Goal: Contribute content

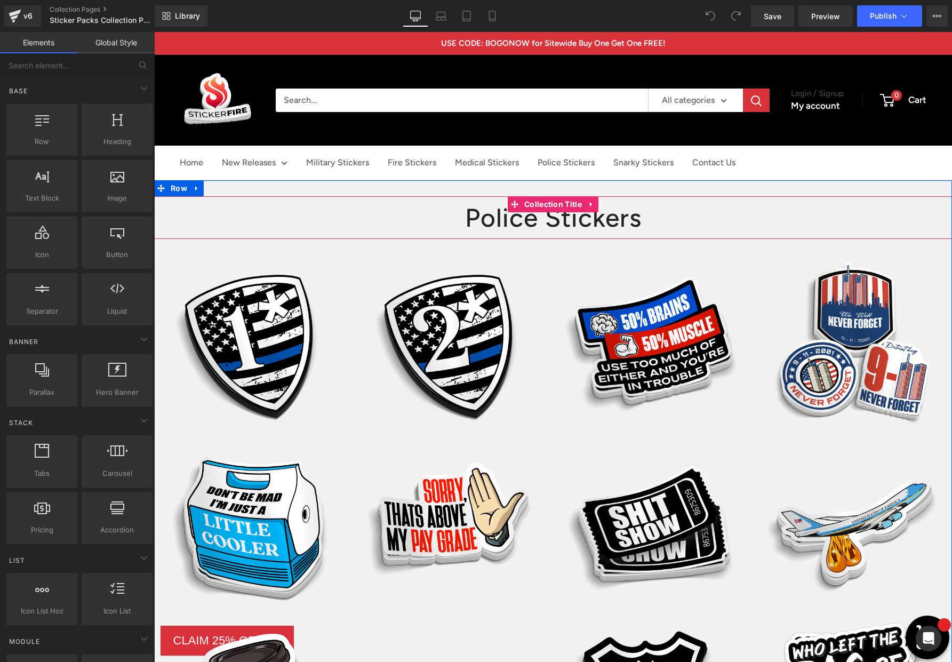
click at [644, 224] on h1 "Police Stickers" at bounding box center [552, 217] width 797 height 43
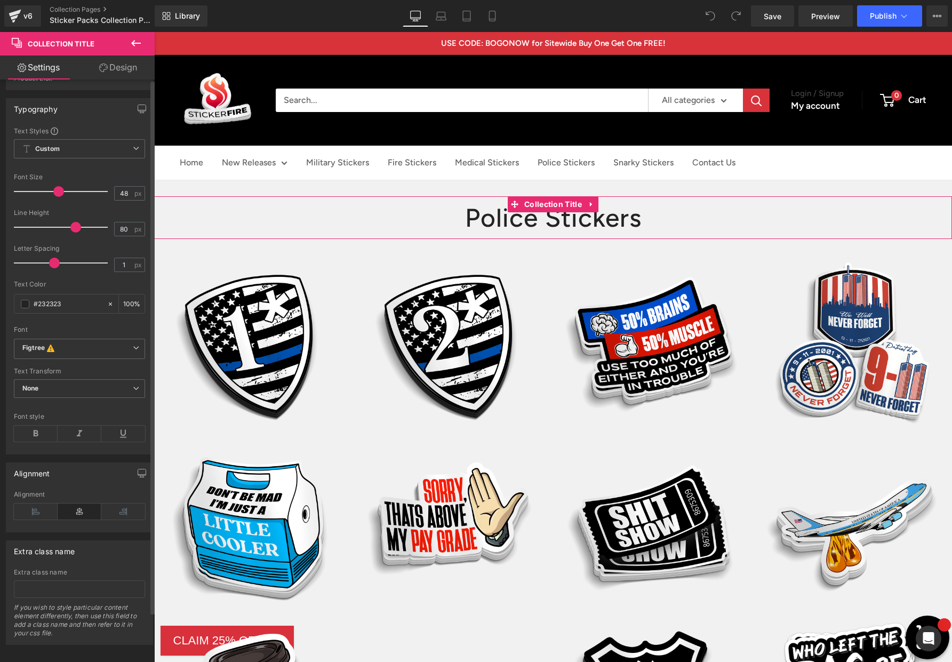
scroll to position [54, 0]
click at [37, 499] on icon at bounding box center [36, 506] width 44 height 16
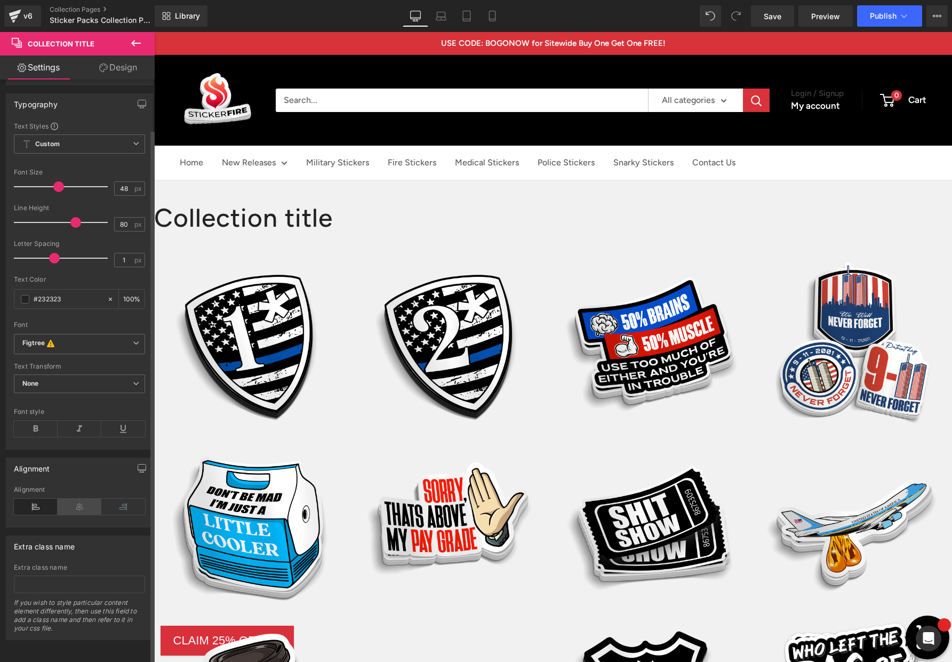
click at [75, 499] on icon at bounding box center [80, 506] width 44 height 16
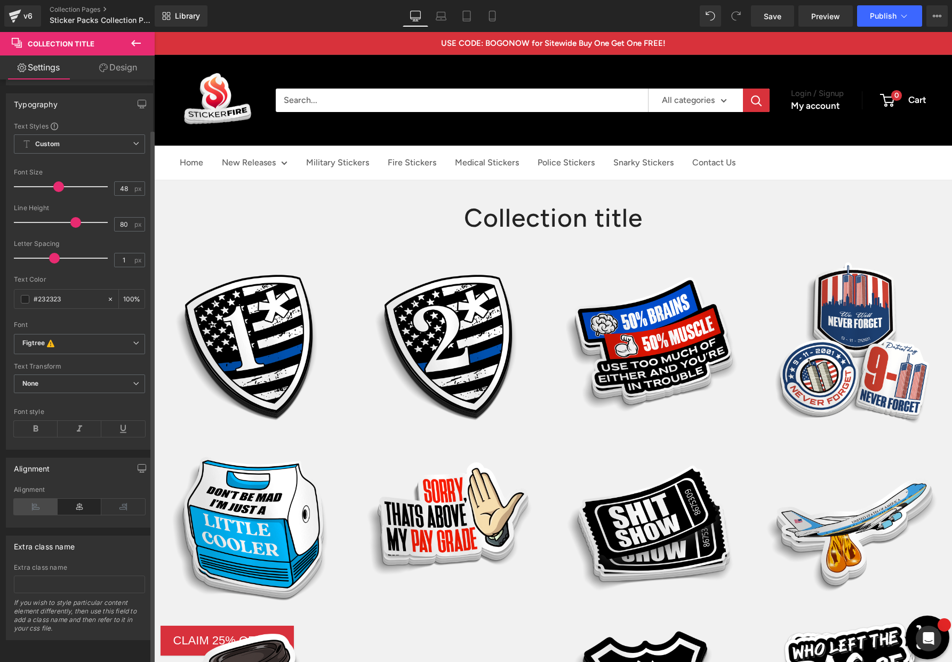
click at [31, 498] on icon at bounding box center [36, 506] width 44 height 16
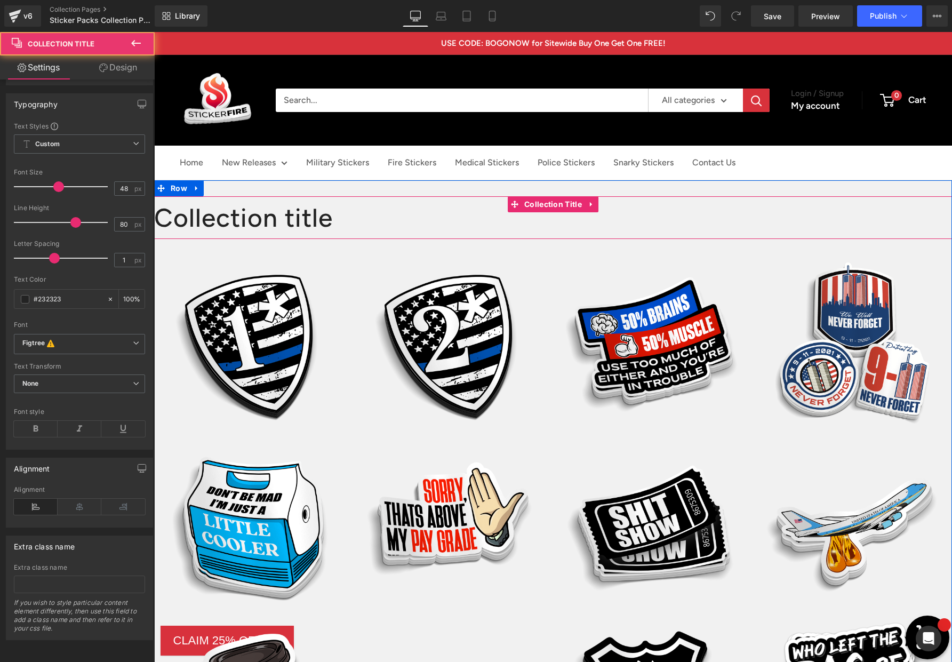
click at [267, 219] on h1 "Collection title" at bounding box center [552, 217] width 797 height 43
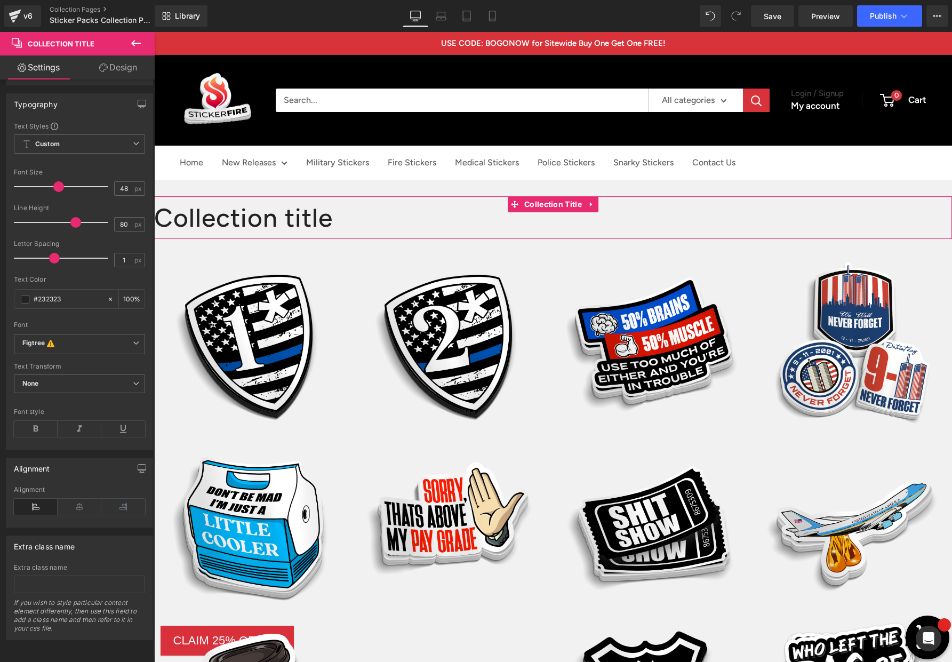
drag, startPoint x: 119, startPoint y: 69, endPoint x: 142, endPoint y: 115, distance: 51.3
click at [119, 69] on link "Design" at bounding box center [117, 67] width 77 height 24
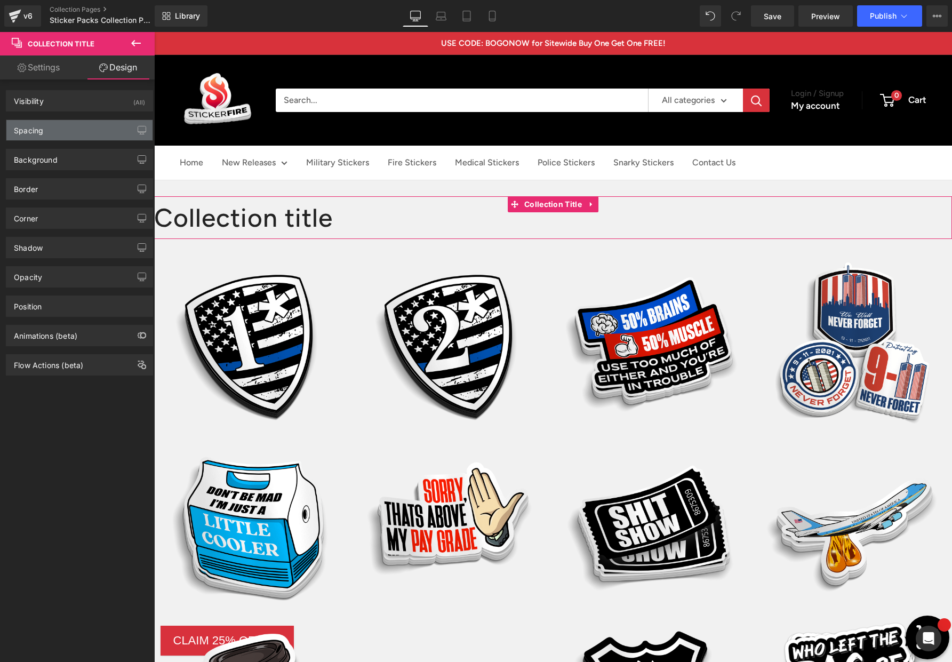
click at [65, 132] on div "Spacing" at bounding box center [79, 130] width 146 height 20
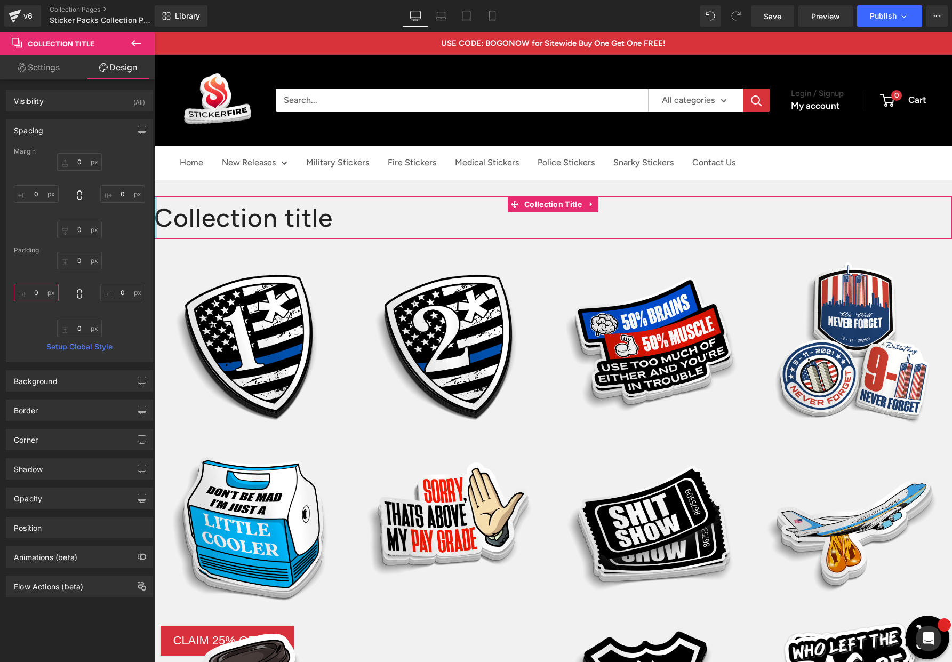
click at [33, 293] on input "0" at bounding box center [36, 293] width 45 height 18
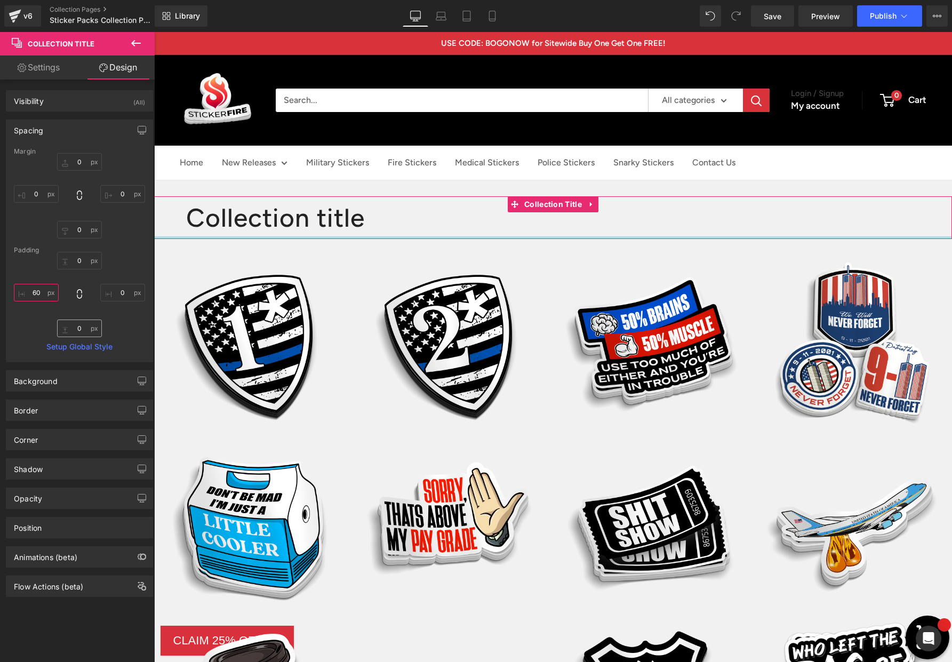
type input "60"
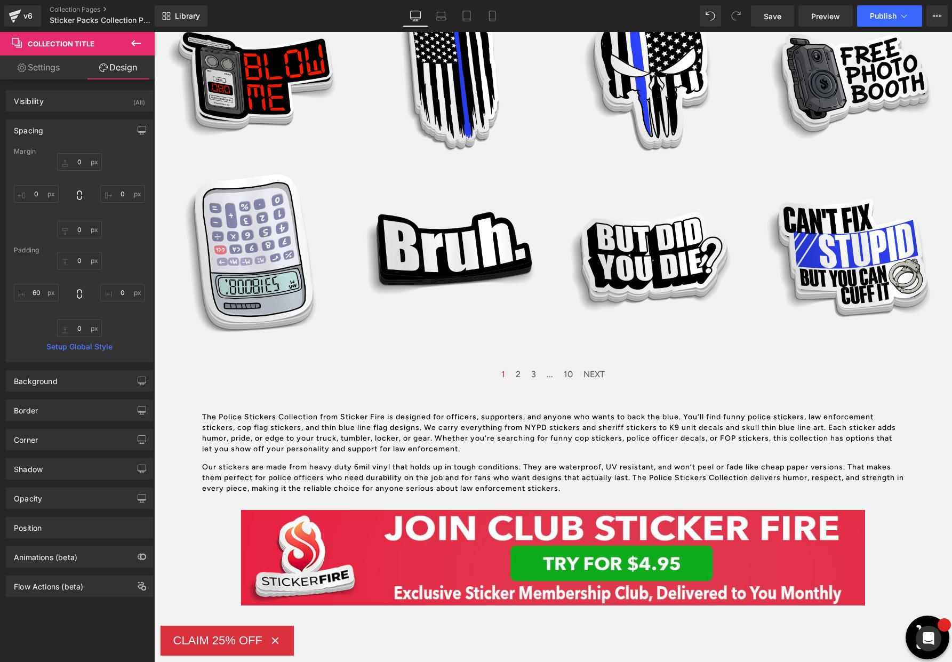
scroll to position [1006, 0]
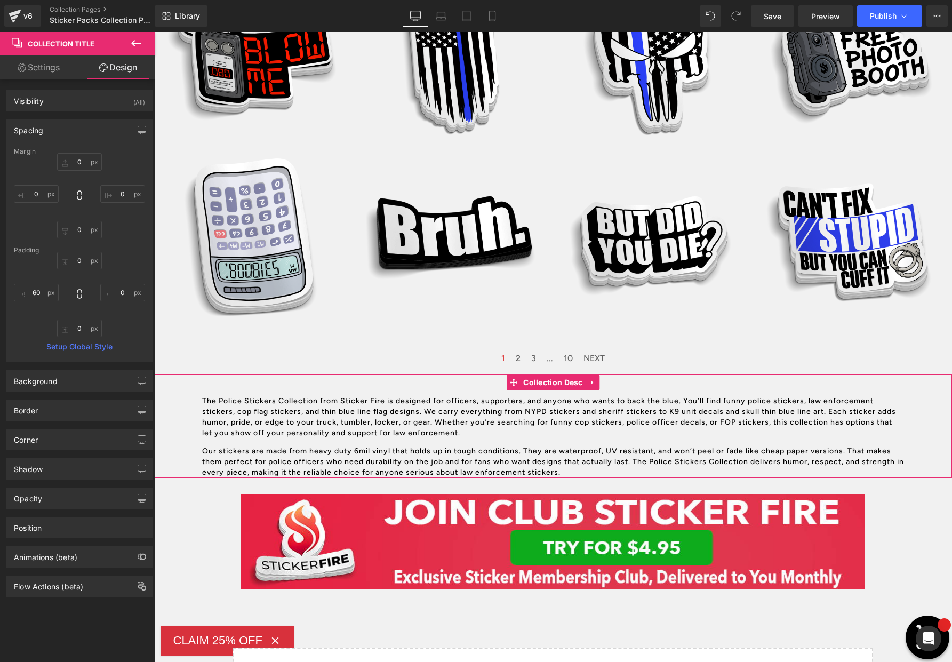
click at [331, 423] on p "The Police Stickers Collection from Sticker Fire is designed for officers, supp…" at bounding box center [553, 417] width 702 height 43
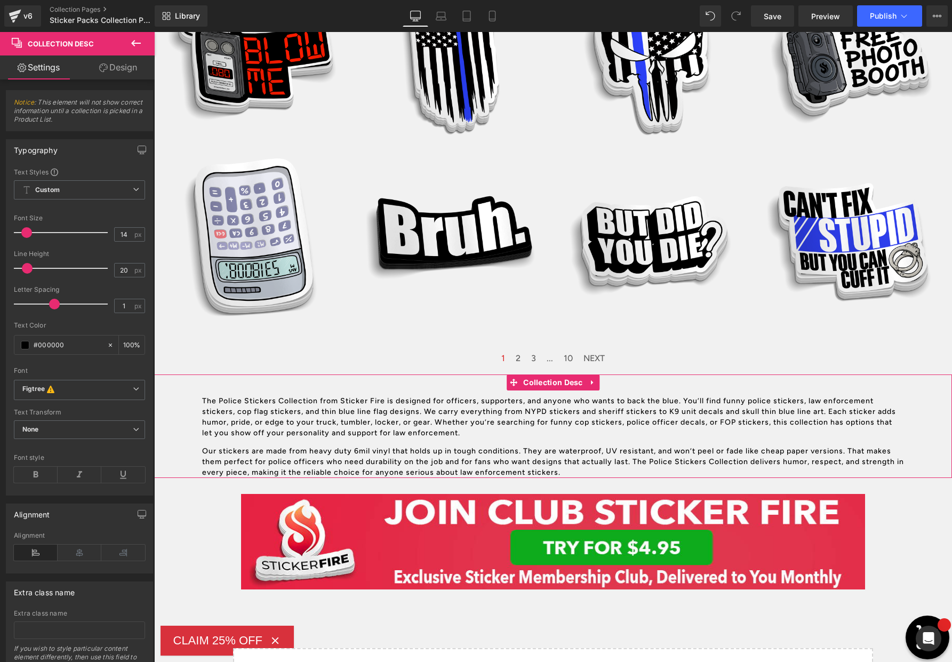
click at [114, 69] on link "Design" at bounding box center [117, 67] width 77 height 24
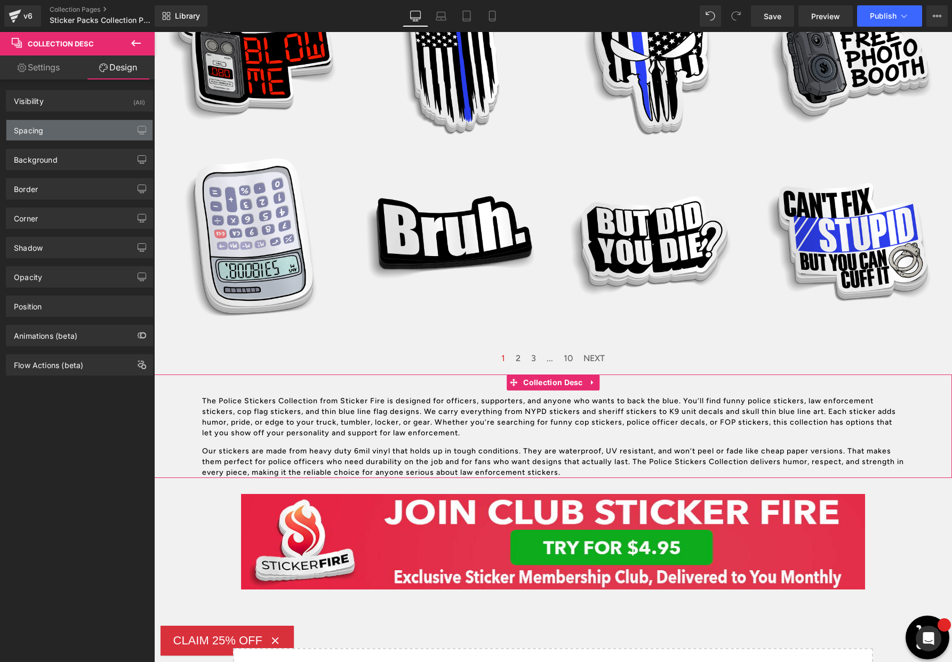
click at [107, 135] on div "Spacing" at bounding box center [79, 130] width 146 height 20
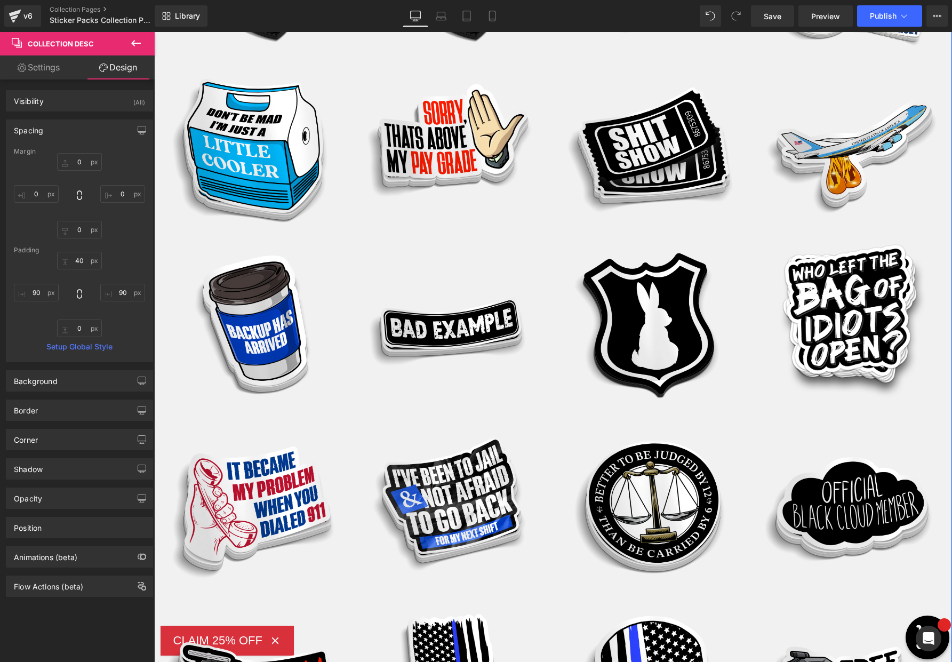
scroll to position [0, 0]
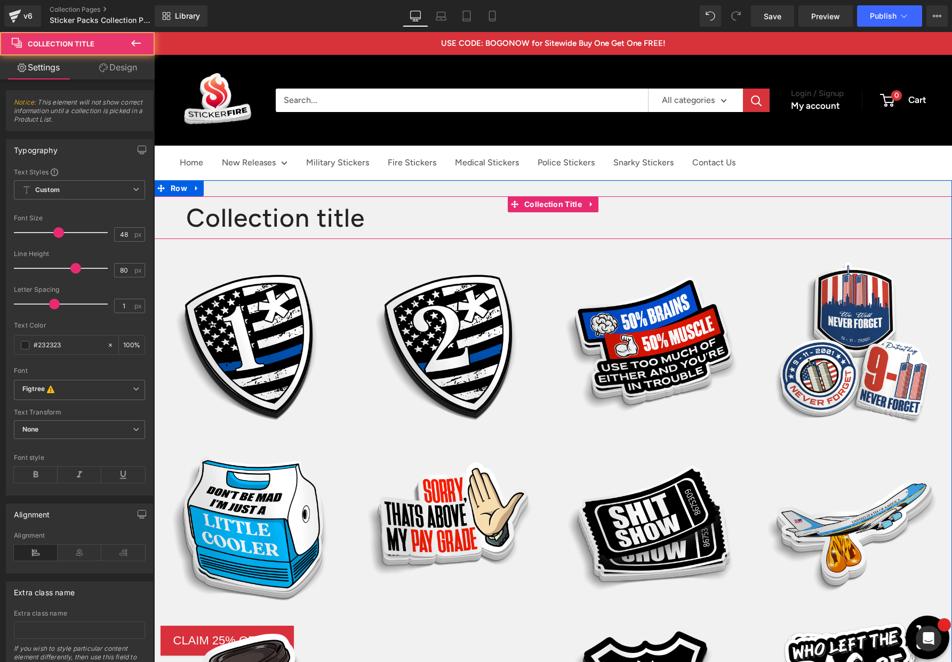
click at [334, 224] on h1 "Collection title" at bounding box center [568, 217] width 765 height 43
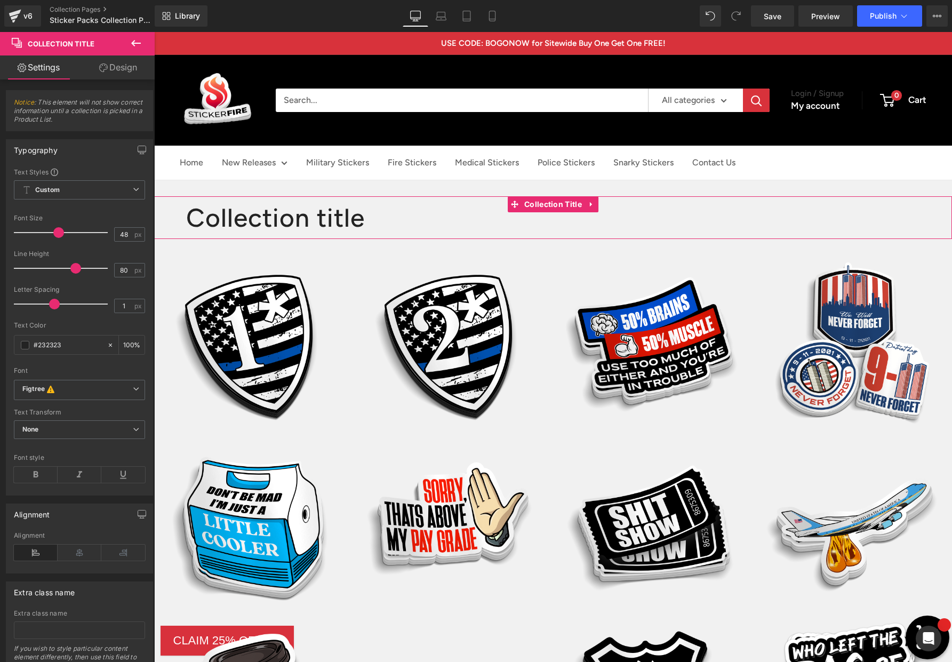
click at [127, 69] on link "Design" at bounding box center [117, 67] width 77 height 24
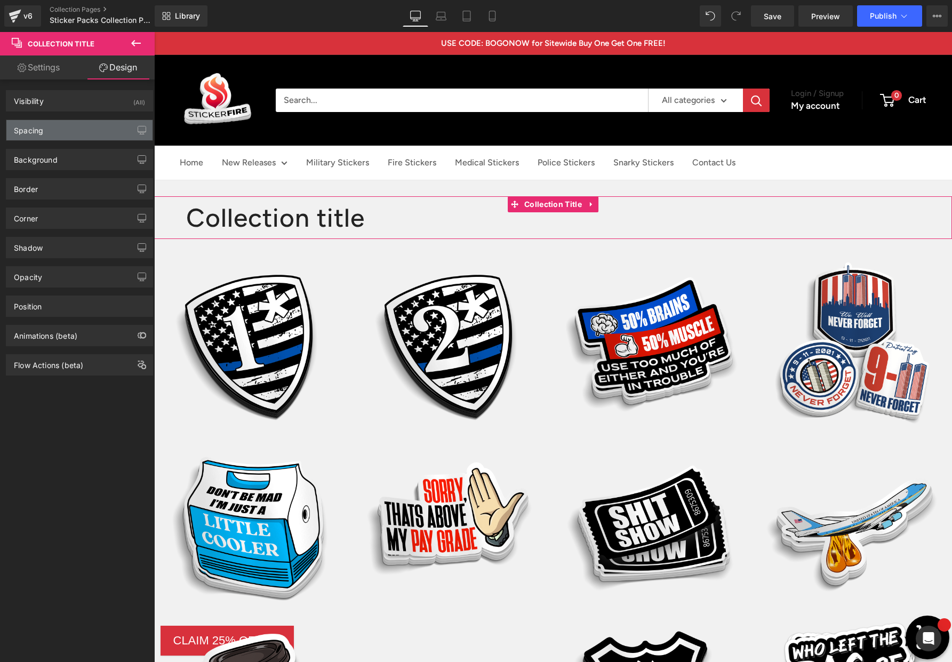
type input "0"
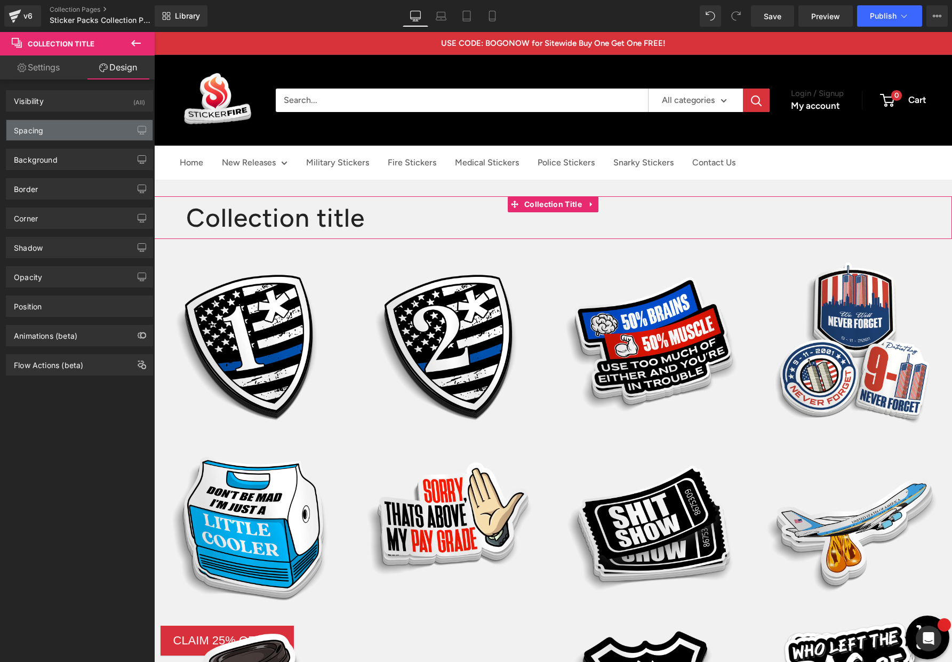
type input "0"
click at [73, 126] on div "Spacing" at bounding box center [79, 130] width 146 height 20
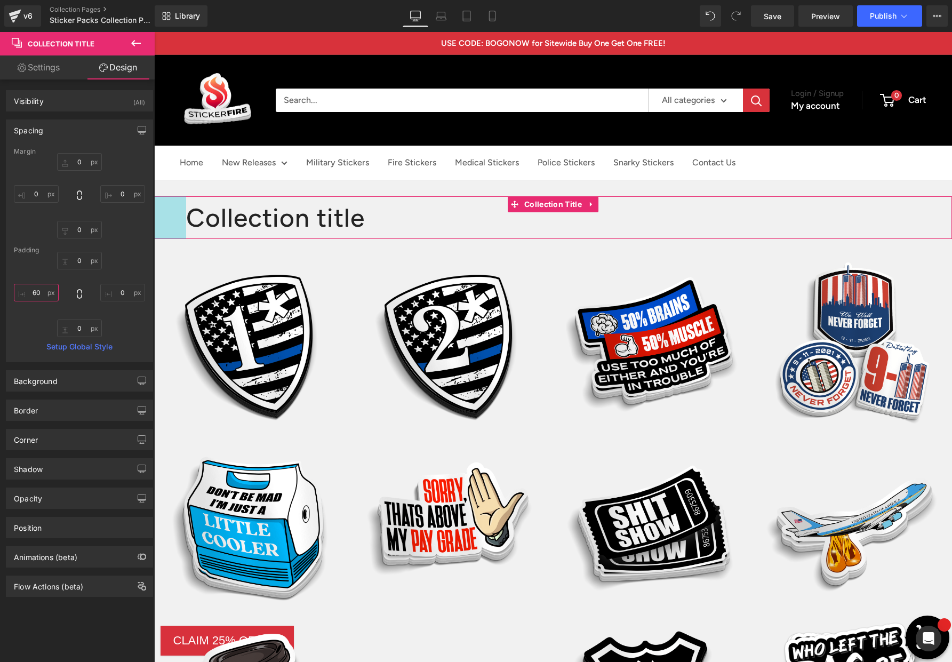
drag, startPoint x: 36, startPoint y: 293, endPoint x: 29, endPoint y: 292, distance: 7.0
click at [29, 292] on input "60" at bounding box center [36, 293] width 45 height 18
type input "80"
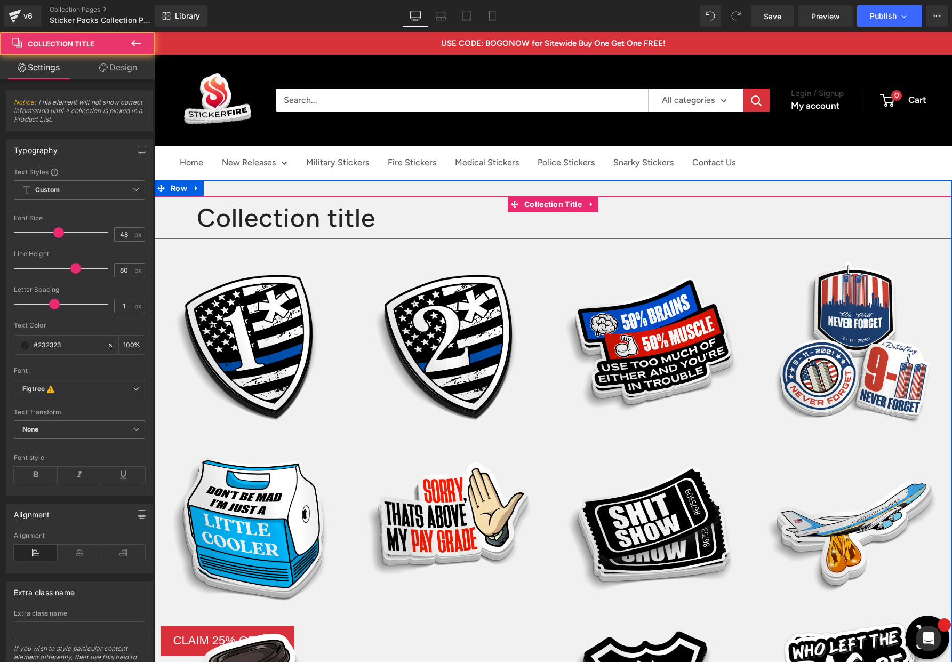
click at [378, 217] on h1 "Collection title" at bounding box center [574, 217] width 755 height 43
click at [537, 207] on span "Collection Title" at bounding box center [552, 205] width 63 height 16
click at [569, 203] on span "Collection Title" at bounding box center [552, 204] width 63 height 16
click at [594, 204] on icon at bounding box center [590, 204] width 7 height 8
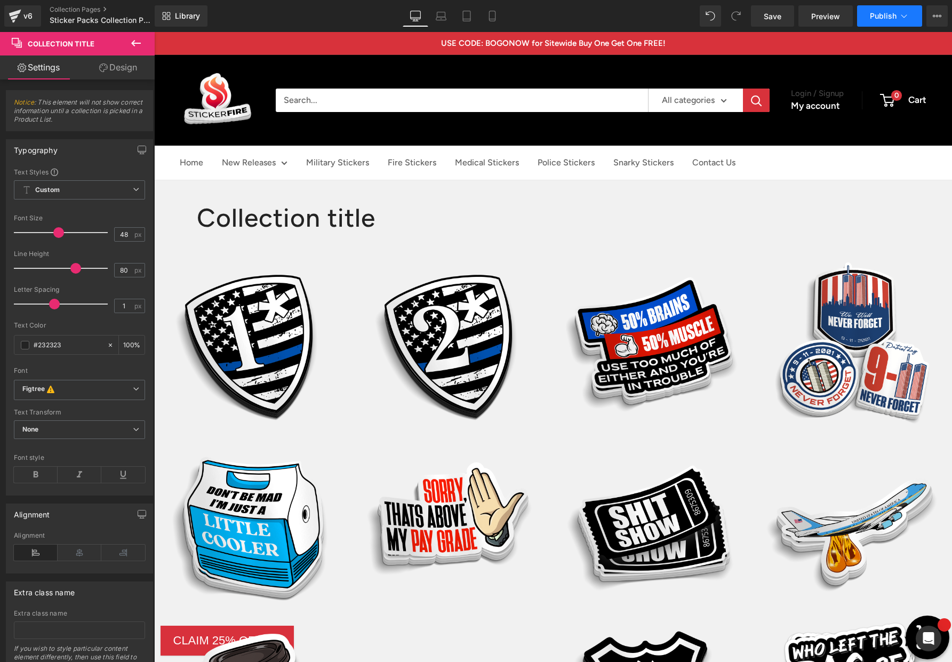
click at [873, 14] on span "Publish" at bounding box center [882, 16] width 27 height 9
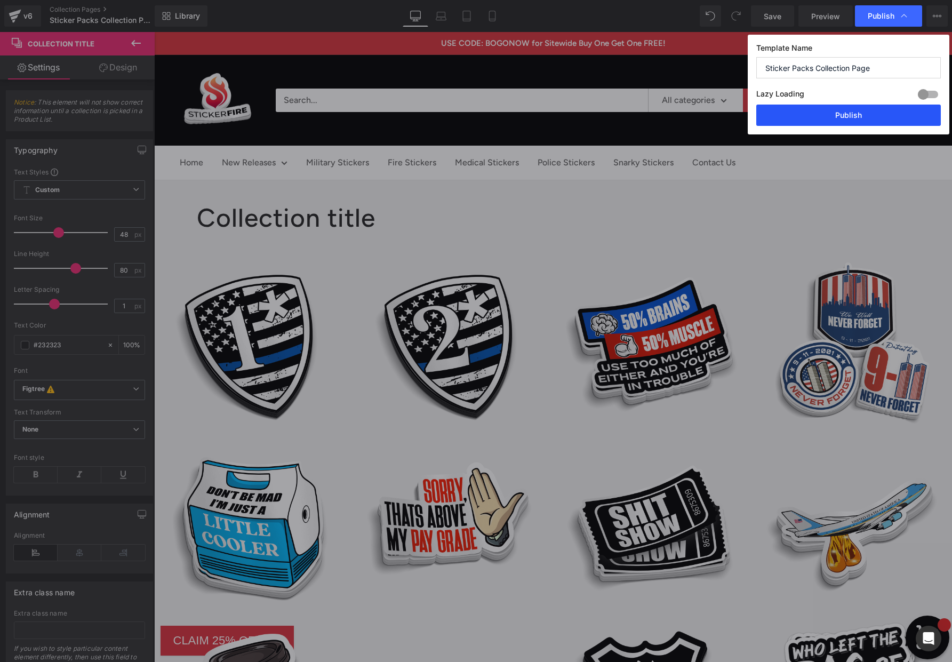
click at [838, 112] on button "Publish" at bounding box center [848, 114] width 184 height 21
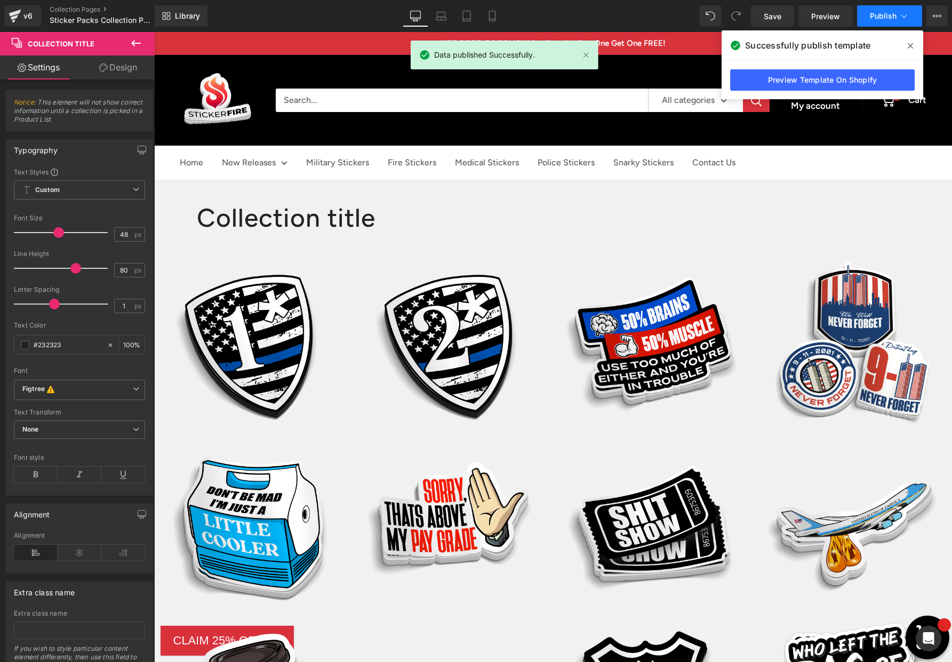
click at [876, 20] on button "Publish" at bounding box center [889, 15] width 65 height 21
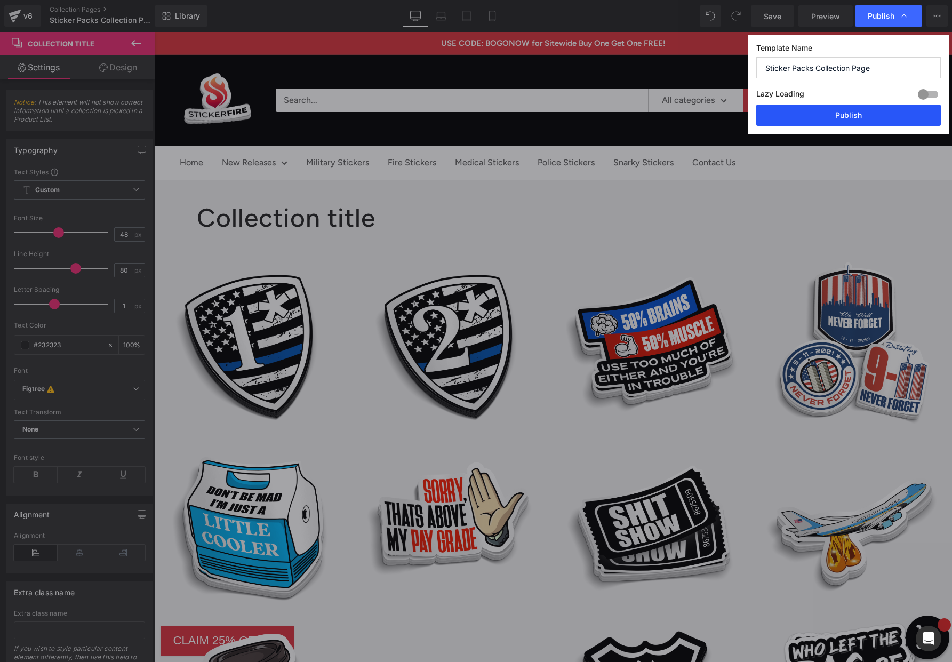
click at [839, 116] on button "Publish" at bounding box center [848, 114] width 184 height 21
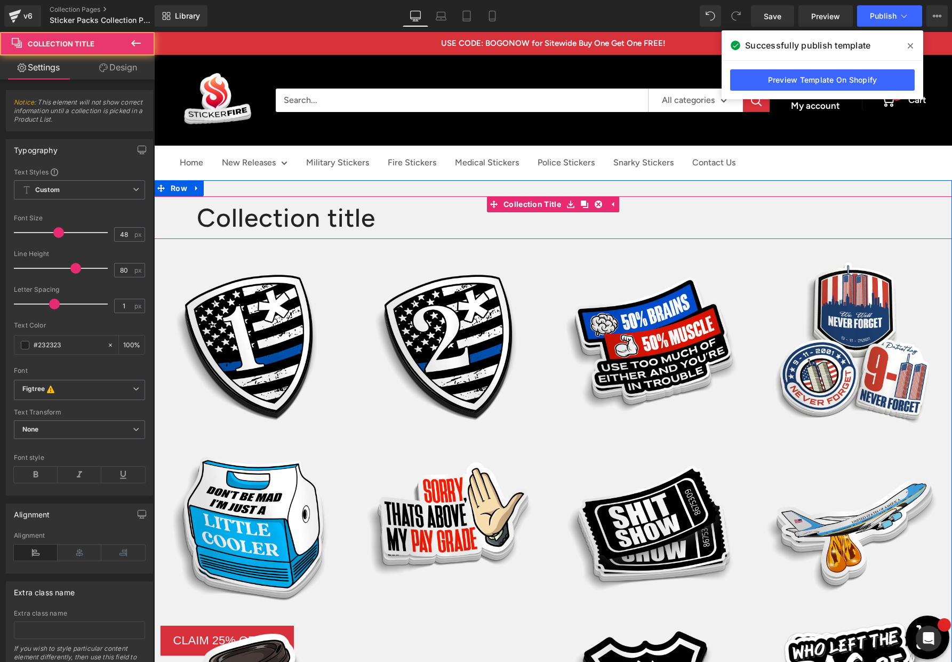
click at [312, 220] on h1 "Collection title" at bounding box center [574, 217] width 755 height 43
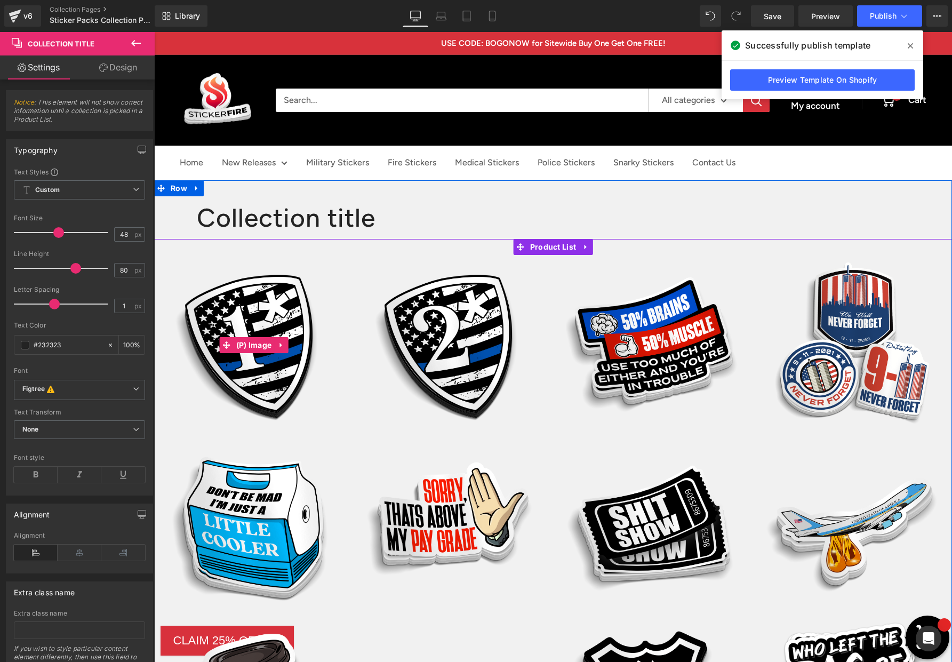
click at [344, 331] on link "Sale Off" at bounding box center [253, 345] width 193 height 174
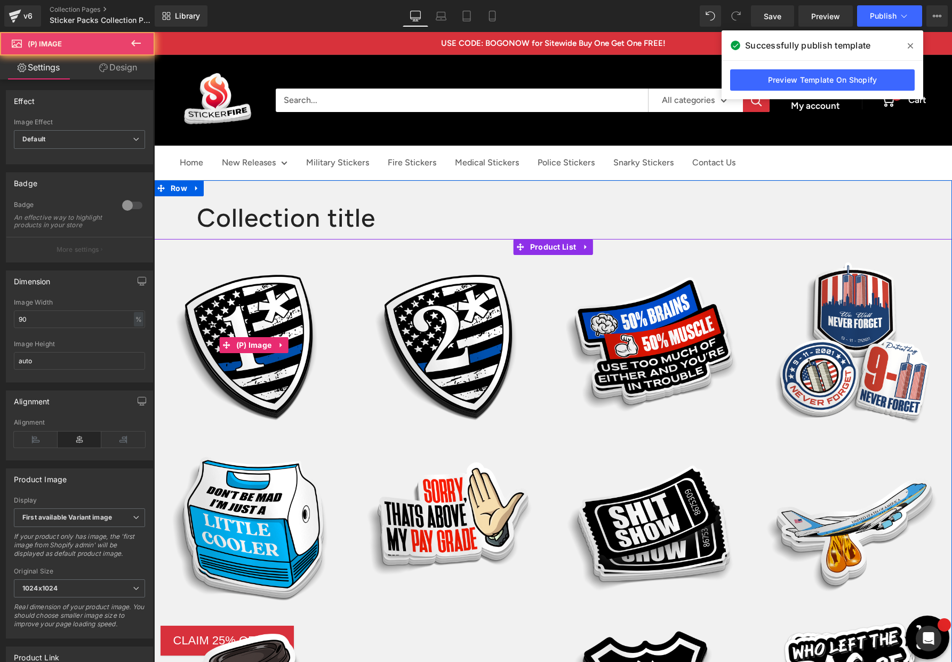
click at [344, 331] on link "Sale Off" at bounding box center [253, 345] width 193 height 174
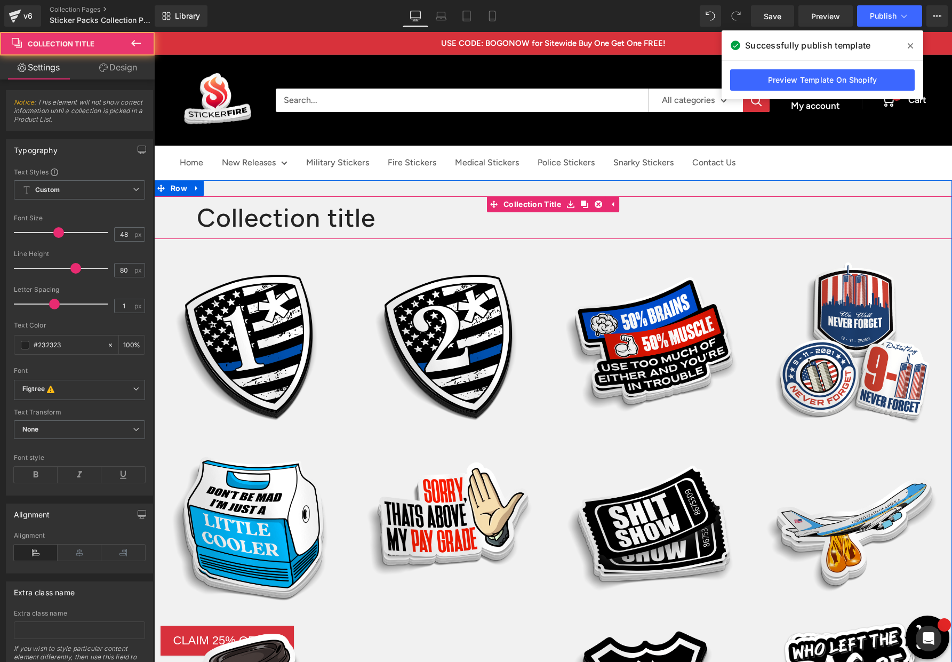
click at [415, 216] on h1 "Collection title" at bounding box center [574, 217] width 755 height 43
click at [312, 208] on h1 "Collection title" at bounding box center [574, 217] width 755 height 43
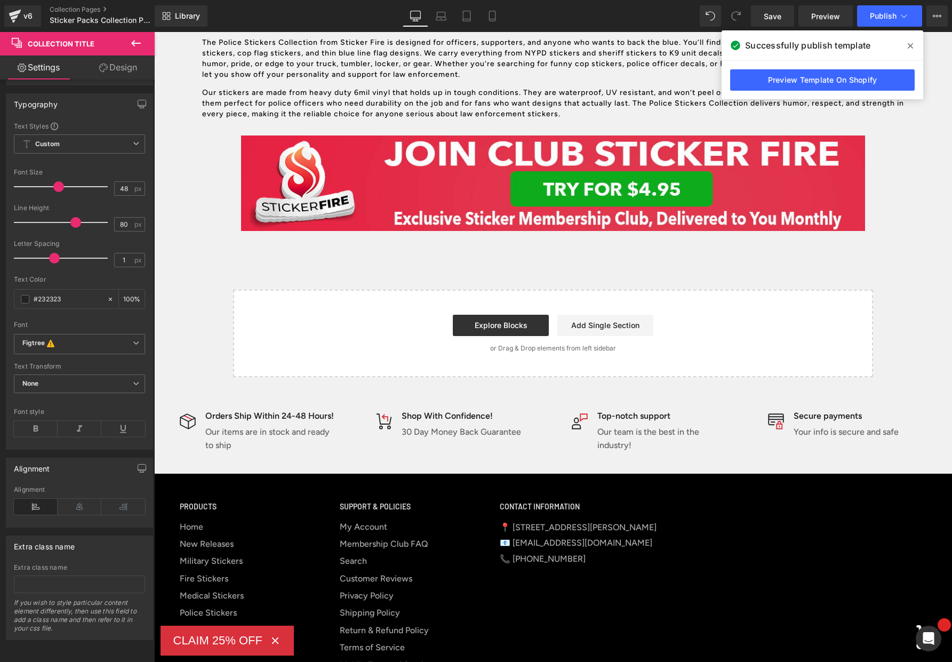
scroll to position [1461, 0]
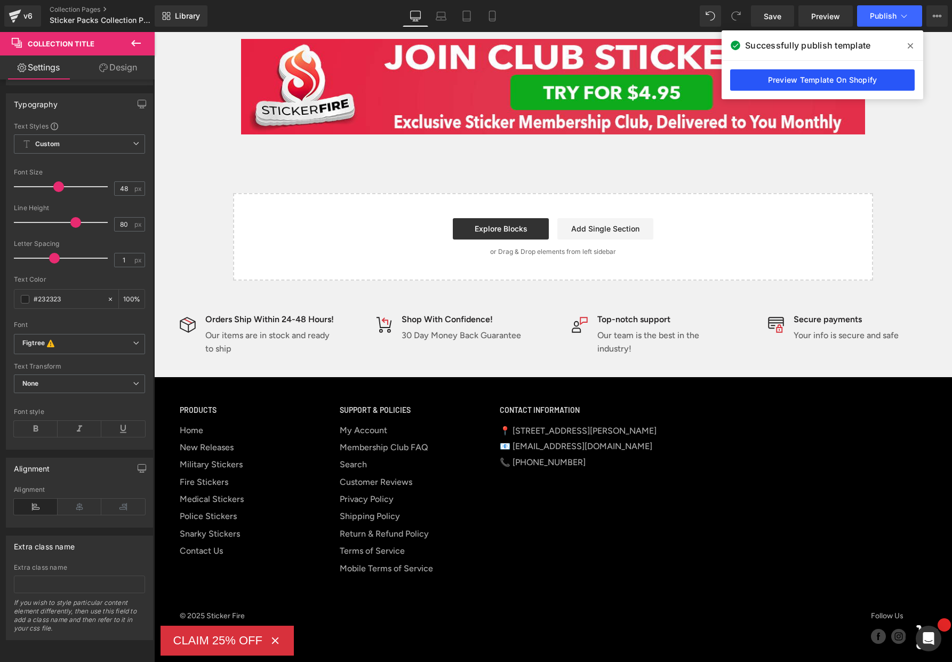
click at [828, 80] on link "Preview Template On Shopify" at bounding box center [822, 79] width 184 height 21
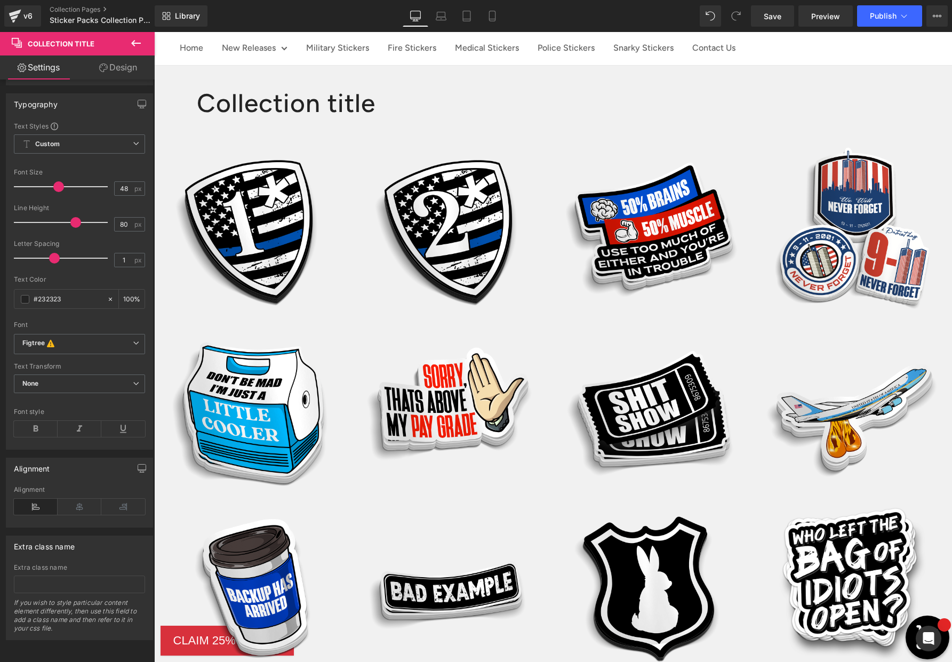
scroll to position [0, 0]
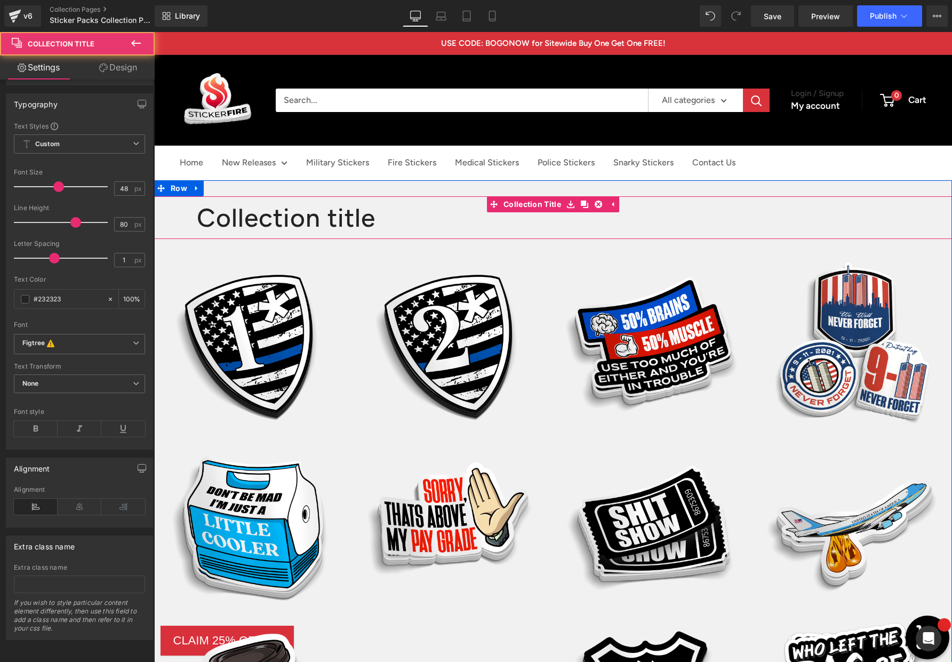
click at [343, 221] on h1 "Collection title" at bounding box center [574, 217] width 755 height 43
click at [599, 204] on icon at bounding box center [597, 203] width 7 height 7
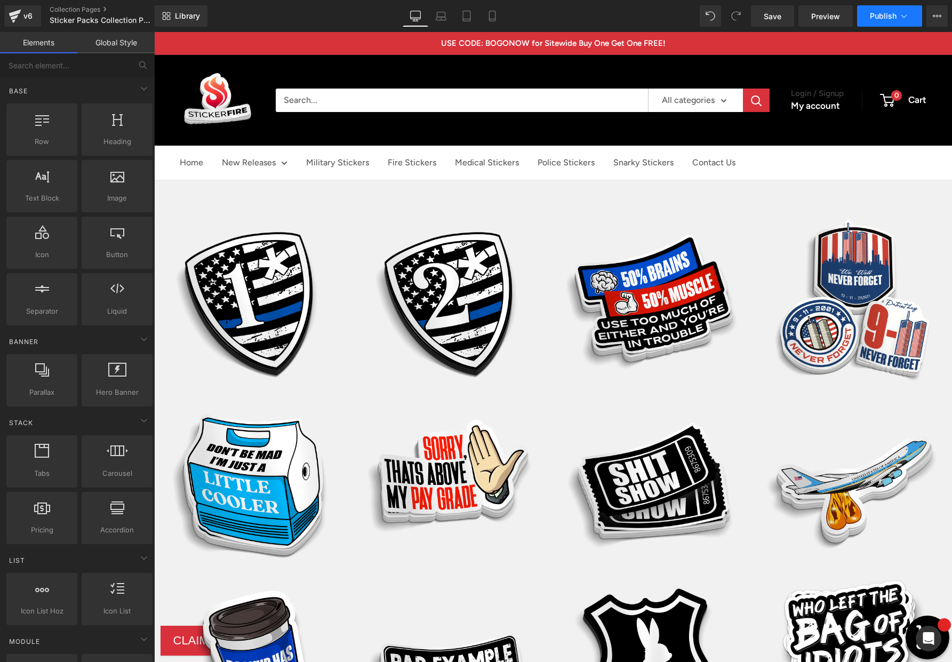
click at [883, 23] on button "Publish" at bounding box center [889, 15] width 65 height 21
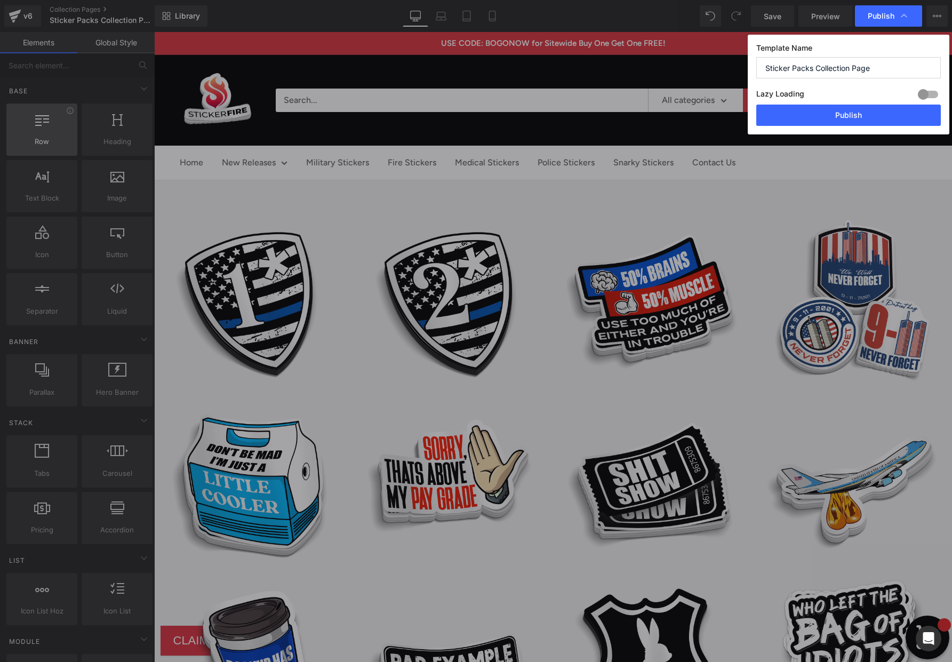
drag, startPoint x: 870, startPoint y: 118, endPoint x: 63, endPoint y: 144, distance: 807.5
click at [870, 118] on button "Publish" at bounding box center [848, 114] width 184 height 21
